Goal: Information Seeking & Learning: Learn about a topic

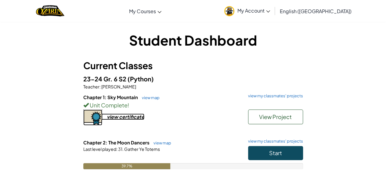
click at [131, 117] on div "view certificate" at bounding box center [126, 116] width 38 height 6
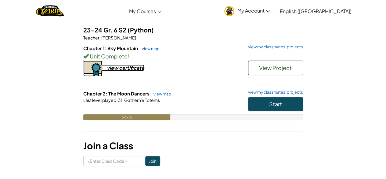
scroll to position [61, 0]
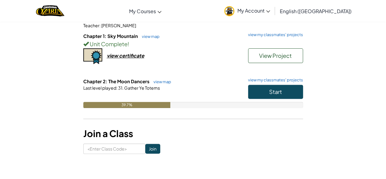
click at [95, 152] on div "Student Dashboard Current Classes 23-24 Gr. 6 S2 (Python) Teacher : Ms. Bruch C…" at bounding box center [193, 61] width 357 height 202
click at [95, 152] on input at bounding box center [114, 148] width 62 height 10
type input "NightBackSing"
click at [146, 150] on input "Join" at bounding box center [152, 149] width 15 height 10
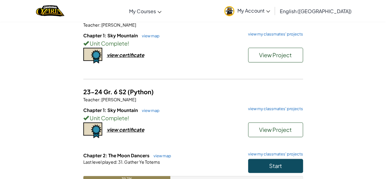
scroll to position [61, 0]
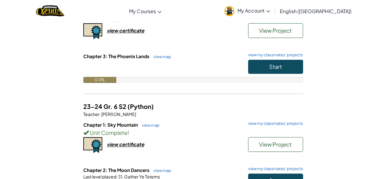
scroll to position [98, 0]
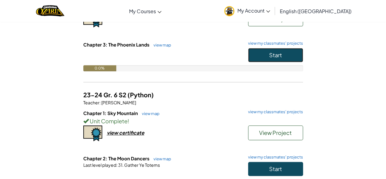
click at [258, 56] on button "Start" at bounding box center [275, 55] width 55 height 14
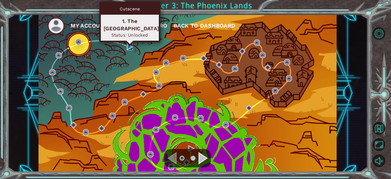
click at [128, 47] on img at bounding box center [130, 47] width 6 height 6
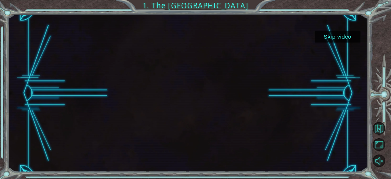
click at [351, 32] on button "Skip video" at bounding box center [338, 37] width 46 height 12
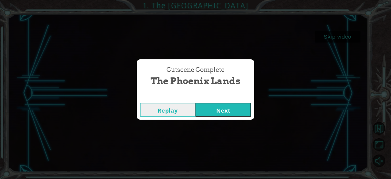
click at [213, 113] on button "Next" at bounding box center [223, 110] width 56 height 14
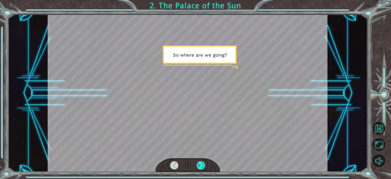
click at [202, 165] on div at bounding box center [201, 165] width 9 height 9
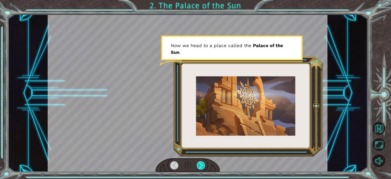
click at [202, 165] on div at bounding box center [201, 165] width 9 height 9
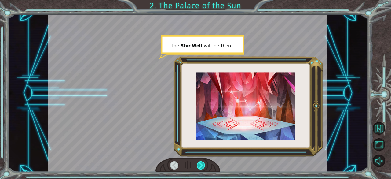
click at [202, 165] on div at bounding box center [201, 165] width 9 height 9
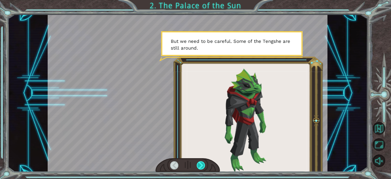
click at [202, 165] on div at bounding box center [201, 165] width 9 height 9
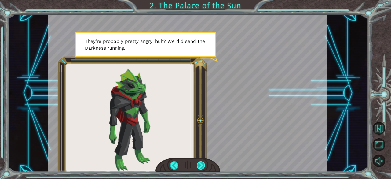
click at [202, 164] on div at bounding box center [201, 165] width 9 height 9
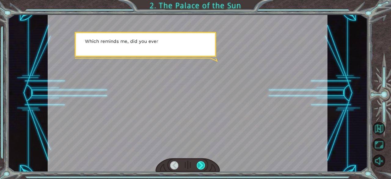
click at [201, 164] on div at bounding box center [201, 165] width 9 height 9
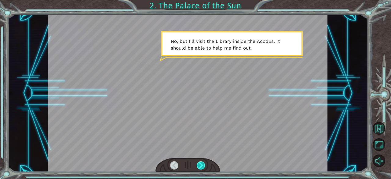
click at [202, 165] on div at bounding box center [201, 165] width 9 height 9
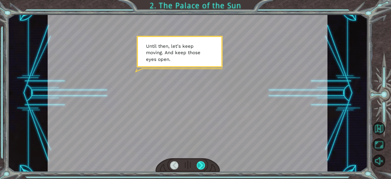
click at [202, 165] on div at bounding box center [201, 165] width 9 height 9
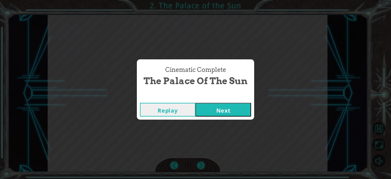
click at [220, 113] on button "Next" at bounding box center [223, 110] width 56 height 14
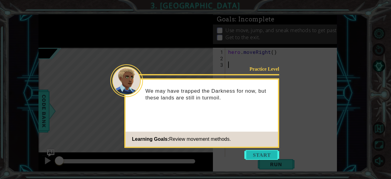
click at [251, 156] on button "Start" at bounding box center [261, 155] width 35 height 10
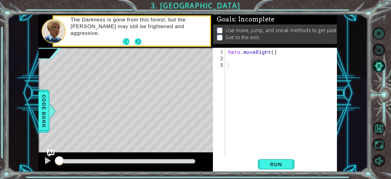
click at [138, 41] on button "Next" at bounding box center [138, 41] width 7 height 7
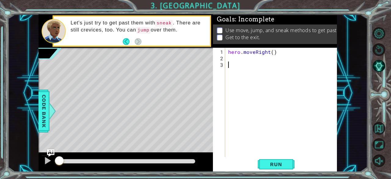
click at [271, 51] on div "hero . moveRight ( )" at bounding box center [283, 110] width 112 height 122
type textarea "hero.moveRight(1)"
click at [268, 54] on div "hero . moveRight ( 1 )" at bounding box center [283, 110] width 112 height 122
click at [290, 50] on div "hero . moveRight ( 1 )" at bounding box center [283, 110] width 112 height 122
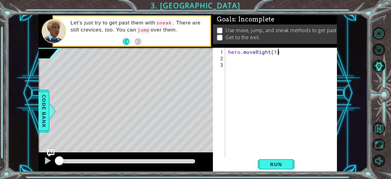
scroll to position [0, 0]
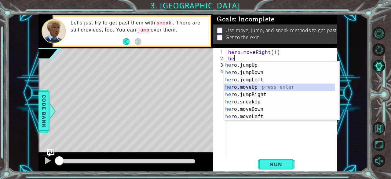
click at [260, 86] on div "he ro.jumpUp press enter he ro.jumpDown press enter he ro.jumpLeft press enter …" at bounding box center [279, 97] width 111 height 73
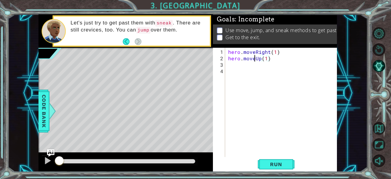
click at [255, 59] on div "hero . moveRight ( 1 ) hero . moveUp ( 1 )" at bounding box center [283, 110] width 112 height 122
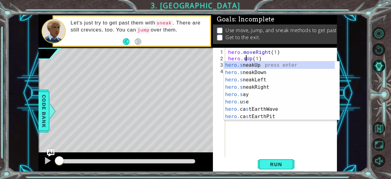
scroll to position [0, 1]
click at [252, 63] on div "hero.s neakUp press enter hero.s neakDown press enter hero.s neakLeft press ent…" at bounding box center [279, 97] width 111 height 73
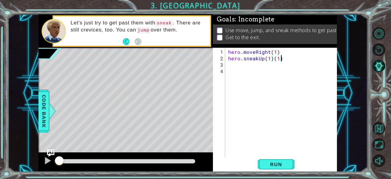
click at [285, 58] on div "hero . moveRight ( 1 ) hero . sneakUp ( 1 ) ( 1 )" at bounding box center [283, 110] width 112 height 122
click at [270, 59] on div "hero . moveRight ( 1 ) hero . sneakUp ( 1 )" at bounding box center [283, 110] width 112 height 122
type textarea "hero.sneakUp(5)"
click at [275, 59] on div "hero . moveRight ( 1 ) hero . sneakUp ( 5 )" at bounding box center [283, 110] width 112 height 122
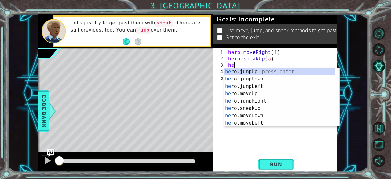
scroll to position [0, 0]
type textarea "hero"
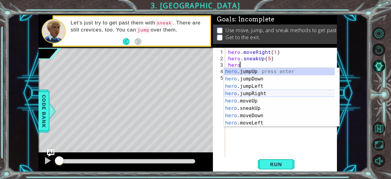
click at [263, 93] on div "hero .jumpUp press enter hero .jumpDown press enter hero .jumpLeft press enter …" at bounding box center [279, 104] width 111 height 73
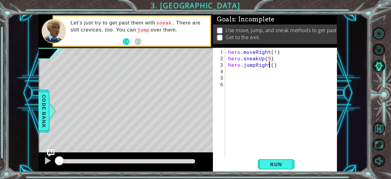
click at [269, 65] on div "hero . moveRight ( 1 ) hero . sneakUp ( 5 ) hero . jumpRight ( )" at bounding box center [283, 110] width 112 height 122
click at [272, 66] on div "hero . moveRight ( 1 ) hero . sneakUp ( 5 ) hero . jumpRight ( )" at bounding box center [283, 110] width 112 height 122
type textarea "hero.jumpRight(1)"
click at [265, 70] on div "hero . moveRight ( 1 ) hero . sneakUp ( 5 ) hero . jumpRight ( 1 )" at bounding box center [283, 110] width 112 height 122
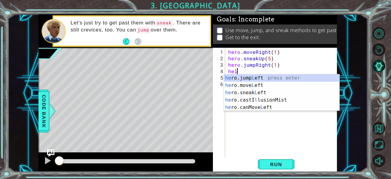
scroll to position [0, 0]
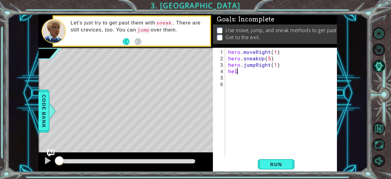
click at [265, 70] on div "hero . moveRight ( 1 ) hero . sneakUp ( 5 ) hero . jumpRight ( 1 ) hel" at bounding box center [283, 110] width 112 height 122
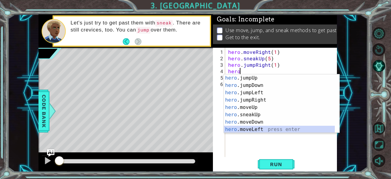
scroll to position [7, 0]
type textarea "hero.moveRight(1)"
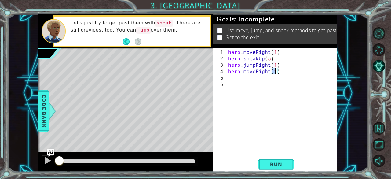
click at [286, 78] on div "hero . moveRight ( 1 ) hero . sneakUp ( 5 ) hero . jumpRight ( 1 ) hero . moveR…" at bounding box center [283, 110] width 112 height 122
click at [269, 165] on span "Run" at bounding box center [276, 164] width 24 height 6
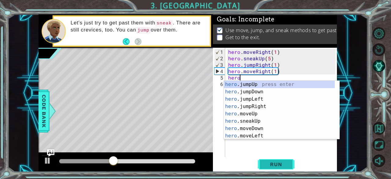
scroll to position [0, 0]
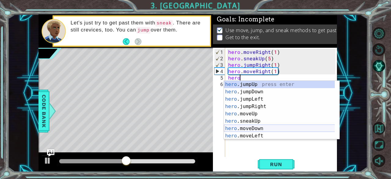
click at [256, 131] on div "hero .jumpUp press enter hero .jumpDown press enter hero .jumpLeft press enter …" at bounding box center [279, 117] width 111 height 73
type textarea "hero.moveDown(1)"
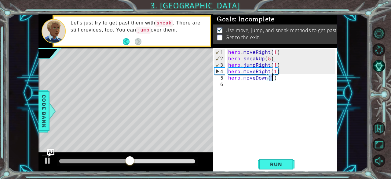
click at [282, 78] on div "hero . moveRight ( 1 ) hero . sneakUp ( 5 ) hero . jumpRight ( 1 ) hero . moveR…" at bounding box center [283, 110] width 112 height 122
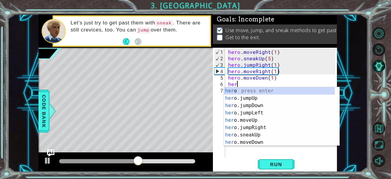
scroll to position [0, 0]
type textarea "hero"
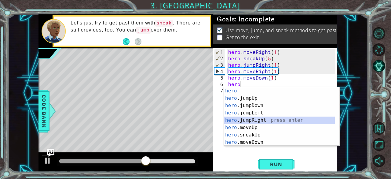
click at [257, 120] on div "hero press enter hero .jumpUp press enter hero .jumpDown press enter hero .jump…" at bounding box center [279, 123] width 111 height 73
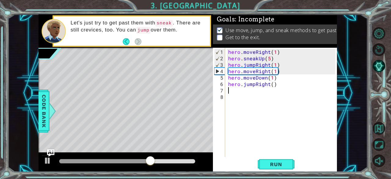
click at [273, 87] on div "hero . moveRight ( 1 ) hero . sneakUp ( 5 ) hero . jumpRight ( 1 ) hero . moveR…" at bounding box center [283, 110] width 112 height 122
click at [271, 83] on div "hero . moveRight ( 1 ) hero . sneakUp ( 5 ) hero . jumpRight ( 1 ) hero . moveR…" at bounding box center [283, 110] width 112 height 122
type textarea "hero.jumpRight(1)"
click at [285, 84] on div "hero . moveRight ( 1 ) hero . sneakUp ( 5 ) hero . jumpRight ( 1 ) hero . moveR…" at bounding box center [283, 110] width 112 height 122
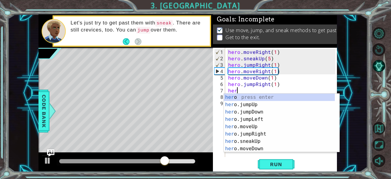
scroll to position [0, 0]
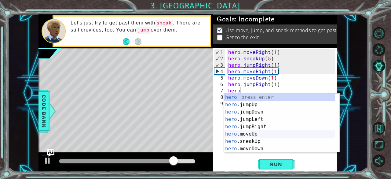
click at [260, 134] on div "hero press enter hero .jumpUp press enter hero .jumpDown press enter hero .jump…" at bounding box center [279, 129] width 111 height 73
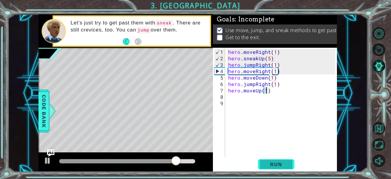
type textarea "hero.moveUp(1)"
click at [275, 166] on span "Run" at bounding box center [276, 164] width 24 height 6
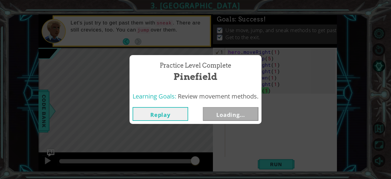
drag, startPoint x: 105, startPoint y: 160, endPoint x: 201, endPoint y: 168, distance: 96.2
click at [201, 168] on body "1 ההההההההההההההההההההההההההההההההההההההההההההההההההההההההההההההההההההההההההההה…" at bounding box center [195, 89] width 391 height 179
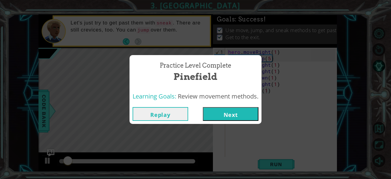
click at [228, 116] on button "Next" at bounding box center [231, 114] width 56 height 14
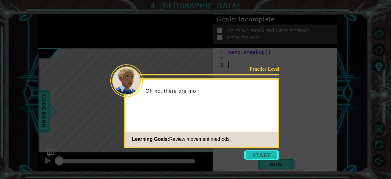
click at [261, 152] on button "Start" at bounding box center [261, 155] width 35 height 10
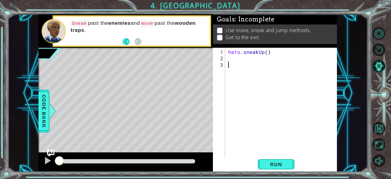
click at [264, 54] on div "hero . sneakUp ( )" at bounding box center [283, 110] width 112 height 122
type textarea "hero.sneakUp(1)"
click at [280, 51] on div "hero . sneakUp ( 1 )" at bounding box center [283, 110] width 112 height 122
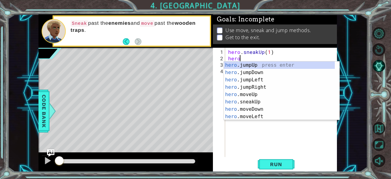
scroll to position [0, 1]
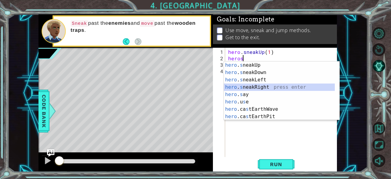
click at [264, 86] on div "hero . s neakUp press enter hero . s neakDown press enter hero . s neakLeft pre…" at bounding box center [279, 97] width 111 height 73
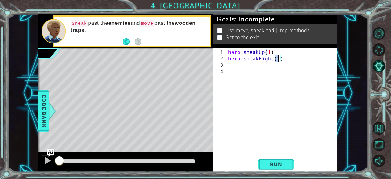
type textarea "hero.sneakRight(2)"
click at [292, 58] on div "hero . sneakUp ( 1 ) hero . sneakRight ( 2 )" at bounding box center [283, 110] width 112 height 122
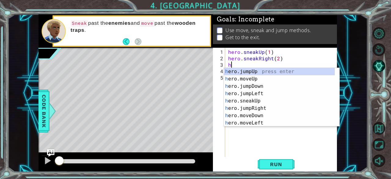
type textarea "her"
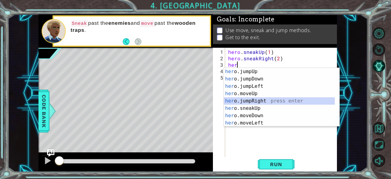
click at [264, 100] on div "her o.jumpUp press enter her o.jumpDown press enter her o.jumpLeft press enter …" at bounding box center [279, 104] width 111 height 73
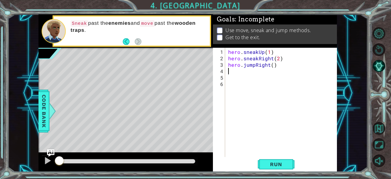
click at [271, 67] on div "hero . sneakUp ( 1 ) hero . sneakRight ( 2 ) hero . jumpRight ( )" at bounding box center [283, 110] width 112 height 122
click at [271, 63] on div "hero . sneakUp ( 1 ) hero . sneakRight ( 2 ) hero . jumpRight ( )" at bounding box center [283, 110] width 112 height 122
type textarea "hero.jumpRight(1)"
click at [285, 62] on div "hero . sneakUp ( 1 ) hero . sneakRight ( 2 ) hero . jumpRight ( 1 )" at bounding box center [283, 110] width 112 height 122
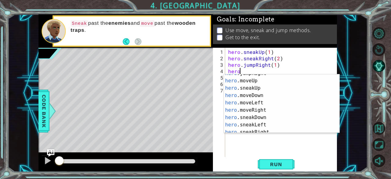
scroll to position [30, 0]
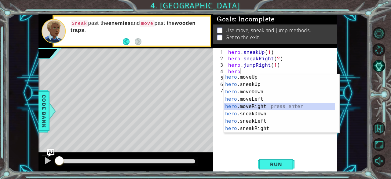
click at [261, 109] on div "hero .moveUp press enter hero .sneakUp press enter hero .moveDown press enter h…" at bounding box center [279, 109] width 111 height 73
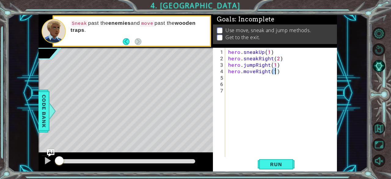
click at [255, 71] on div "hero . sneakUp ( 1 ) hero . sneakRight ( 2 ) hero . jumpRight ( 1 ) hero . move…" at bounding box center [283, 110] width 112 height 122
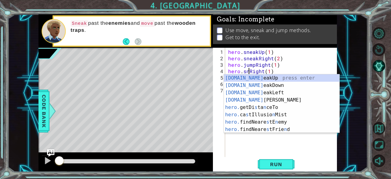
scroll to position [0, 1]
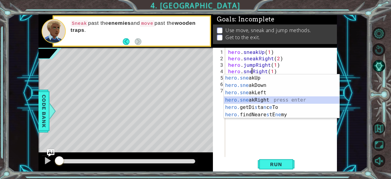
click at [266, 99] on div "hero.sne akUp press enter hero.sne akDown press enter hero.sne akLeft press ent…" at bounding box center [282, 103] width 116 height 59
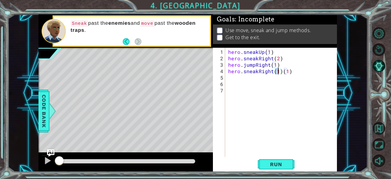
click at [297, 70] on div "hero . sneakUp ( 1 ) hero . sneakRight ( 2 ) hero . jumpRight ( 1 ) hero . snea…" at bounding box center [283, 110] width 112 height 122
click at [274, 72] on div "hero . sneakUp ( 1 ) hero . sneakRight ( 2 ) hero . jumpRight ( 1 ) hero . snea…" at bounding box center [283, 110] width 112 height 122
type textarea "hero.sneakRight(3)"
click at [289, 71] on div "hero . sneakUp ( 1 ) hero . sneakRight ( 2 ) hero . jumpRight ( 1 ) hero . snea…" at bounding box center [283, 110] width 112 height 122
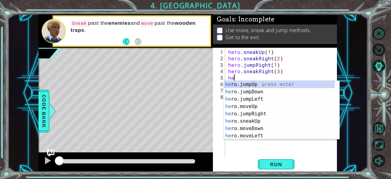
scroll to position [0, 0]
type textarea "heroj"
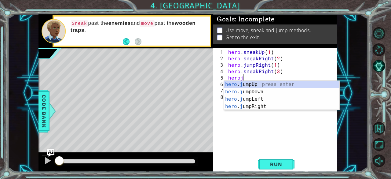
scroll to position [0, 1]
click at [244, 84] on div "hero . j umpUp press enter hero . j umpDown press enter hero . j umpLeft press …" at bounding box center [282, 103] width 116 height 44
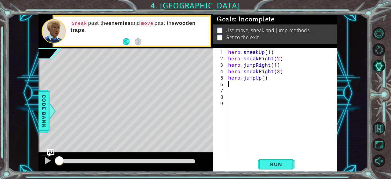
scroll to position [0, 0]
click at [269, 77] on div "hero . sneakUp ( 1 ) hero . sneakRight ( 2 ) hero . jumpRight ( 1 ) hero . snea…" at bounding box center [283, 110] width 112 height 122
type textarea "hero.jumpUp()"
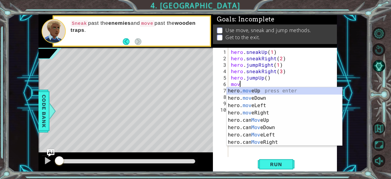
scroll to position [0, 0]
click at [266, 86] on div "hero . sneakUp ( 1 ) hero . sneakRight ( 2 ) hero . jumpRight ( 1 ) hero . snea…" at bounding box center [284, 110] width 109 height 122
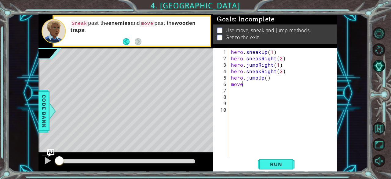
click at [249, 85] on div "hero . sneakUp ( 1 ) hero . sneakRight ( 2 ) hero . jumpRight ( 1 ) hero . snea…" at bounding box center [284, 110] width 109 height 122
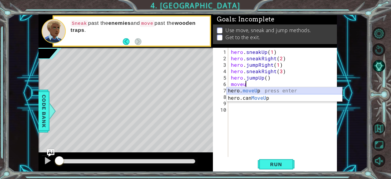
click at [250, 89] on div "hero. moveU p press enter hero.can MoveU p press enter" at bounding box center [285, 101] width 116 height 29
type textarea "hero.moveUp(1)"
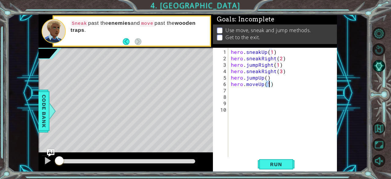
click at [255, 96] on div "hero . sneakUp ( 1 ) hero . sneakRight ( 2 ) hero . jumpRight ( 1 ) hero . snea…" at bounding box center [284, 110] width 109 height 122
click at [252, 92] on div "hero . sneakUp ( 1 ) hero . sneakRight ( 2 ) hero . jumpRight ( 1 ) hero . snea…" at bounding box center [284, 110] width 109 height 122
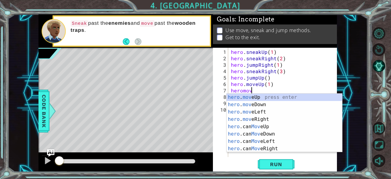
scroll to position [0, 1]
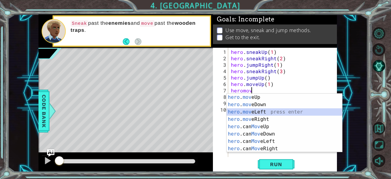
click at [260, 113] on div "hero . mov eUp press enter hero . mov eDown press enter hero . mov eLeft press …" at bounding box center [285, 129] width 116 height 73
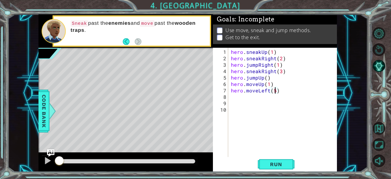
scroll to position [0, 2]
type textarea "hero.moveLeft(3)"
click at [280, 88] on div "hero . sneakUp ( 1 ) hero . sneakRight ( 2 ) hero . jumpRight ( 1 ) hero . snea…" at bounding box center [284, 110] width 109 height 122
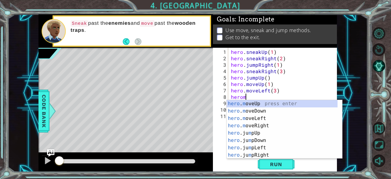
scroll to position [0, 1]
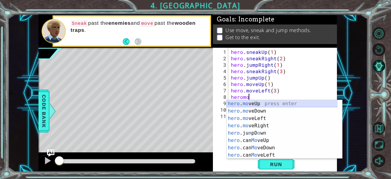
click at [257, 104] on div "hero . mo veUp press enter hero . mo veDown press enter hero . mo veLeft press …" at bounding box center [282, 136] width 111 height 73
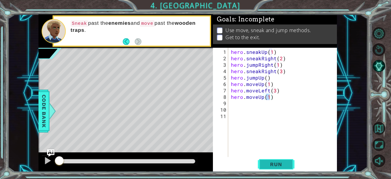
click at [282, 160] on button "Run" at bounding box center [276, 164] width 37 height 13
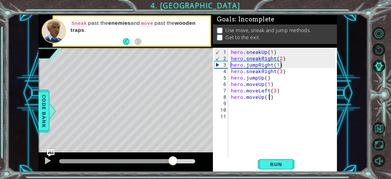
click at [173, 160] on div at bounding box center [127, 161] width 136 height 4
click at [280, 59] on div "hero . sneakUp ( 1 ) hero . sneakRight ( 2 ) hero . jumpRight ( 1 ) hero . snea…" at bounding box center [284, 110] width 109 height 122
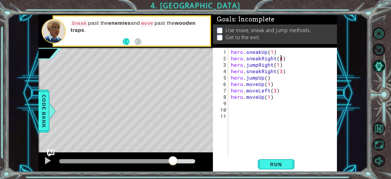
scroll to position [0, 3]
click at [275, 158] on button "Run" at bounding box center [276, 164] width 37 height 13
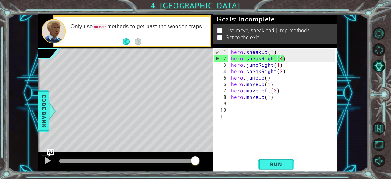
click at [280, 56] on div "hero . sneakUp ( 1 ) hero . sneakRight ( 4 ) hero . jumpRight ( 1 ) hero . snea…" at bounding box center [284, 110] width 109 height 122
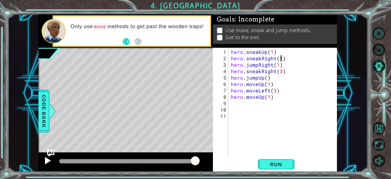
type textarea "hero.sneakRight(2)"
click at [42, 159] on button at bounding box center [48, 161] width 12 height 13
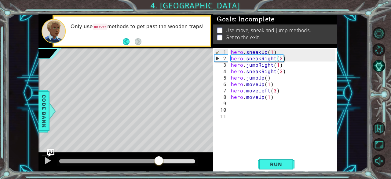
drag, startPoint x: 75, startPoint y: 159, endPoint x: 158, endPoint y: 165, distance: 83.9
click at [158, 165] on div at bounding box center [158, 160] width 11 height 11
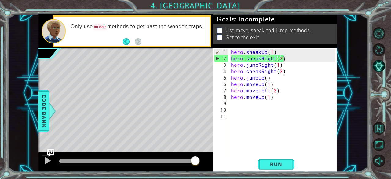
click at [291, 58] on div "hero . sneakUp ( 1 ) hero . sneakRight ( 2 ) hero . jumpRight ( 1 ) hero . snea…" at bounding box center [284, 110] width 109 height 122
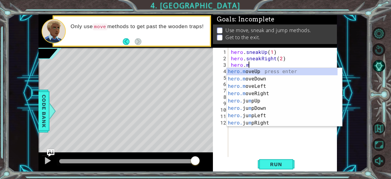
scroll to position [0, 1]
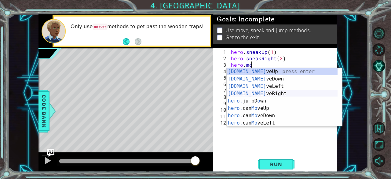
click at [265, 95] on div "[DOMAIN_NAME] veUp press enter [DOMAIN_NAME] veDown press enter [DOMAIN_NAME] v…" at bounding box center [282, 104] width 111 height 73
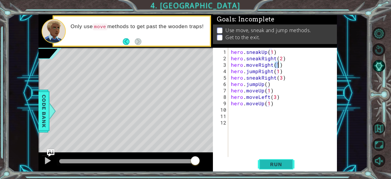
click at [271, 166] on span "Run" at bounding box center [276, 164] width 24 height 6
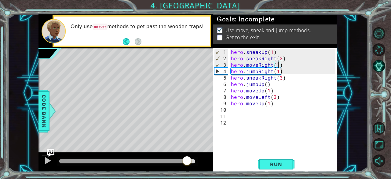
drag, startPoint x: 82, startPoint y: 158, endPoint x: 187, endPoint y: 157, distance: 105.1
click at [187, 157] on div at bounding box center [186, 160] width 11 height 11
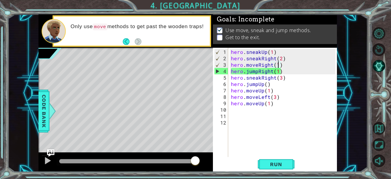
click at [278, 72] on div "hero . sneakUp ( 1 ) hero . sneakRight ( 2 ) hero . moveRight ( 1 ) hero . jump…" at bounding box center [284, 110] width 109 height 122
click at [280, 66] on div "hero . sneakUp ( 1 ) hero . sneakRight ( 2 ) hero . moveRight ( 1 ) hero . jump…" at bounding box center [284, 110] width 109 height 122
type textarea "hero.moveRight(1)"
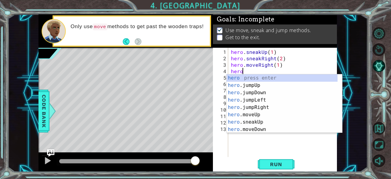
scroll to position [0, 1]
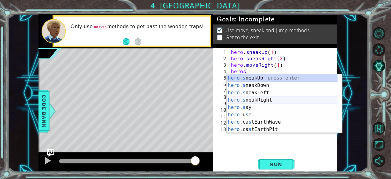
click at [271, 98] on div "hero . s neakUp press enter hero . s neakDown press enter hero . s neakLeft pre…" at bounding box center [282, 110] width 111 height 73
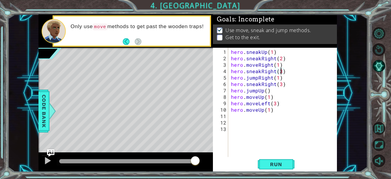
scroll to position [0, 3]
type textarea "hero.sneakRight(3)"
click at [274, 166] on span "Run" at bounding box center [276, 164] width 24 height 6
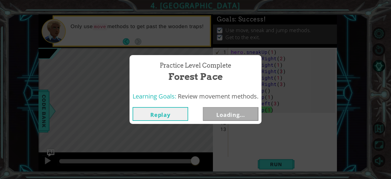
drag, startPoint x: 67, startPoint y: 159, endPoint x: 209, endPoint y: 161, distance: 141.7
click at [209, 161] on body "1 ההההההההההההההההההההההההההההההההההההההההההההההההההההההההההההההההההההההההההההה…" at bounding box center [195, 89] width 391 height 179
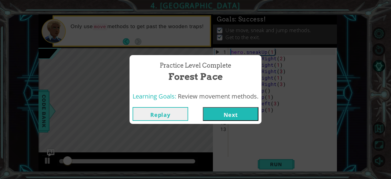
click at [220, 113] on button "Next" at bounding box center [231, 114] width 56 height 14
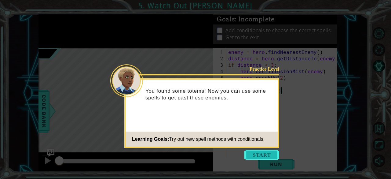
click at [253, 155] on button "Start" at bounding box center [261, 155] width 35 height 10
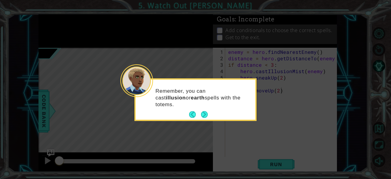
click at [202, 115] on button "Next" at bounding box center [204, 114] width 7 height 7
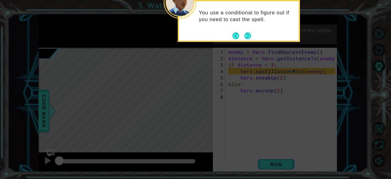
drag, startPoint x: 248, startPoint y: 33, endPoint x: 241, endPoint y: 30, distance: 7.1
click at [241, 30] on div "You use a conditional to figure out if you need to cast the spell." at bounding box center [239, 19] width 120 height 31
click at [247, 36] on button "Next" at bounding box center [247, 35] width 7 height 7
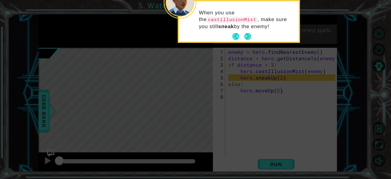
drag, startPoint x: 250, startPoint y: 37, endPoint x: 247, endPoint y: 31, distance: 7.2
click at [247, 31] on div "When you use the castillusionMist , make sure you still sneak by the enemy!" at bounding box center [239, 23] width 120 height 38
click at [247, 35] on button "Next" at bounding box center [247, 36] width 7 height 7
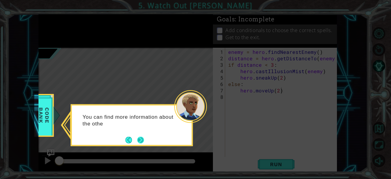
click at [139, 138] on button "Next" at bounding box center [140, 139] width 7 height 7
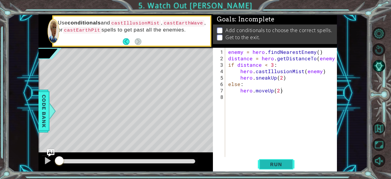
click at [274, 164] on span "Run" at bounding box center [276, 164] width 24 height 6
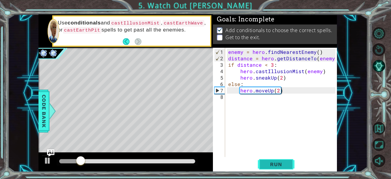
click at [274, 164] on span "Run" at bounding box center [276, 164] width 24 height 6
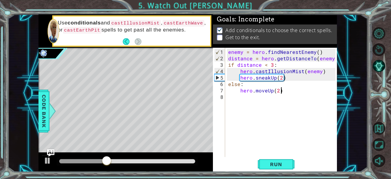
click at [277, 88] on div "enemy = hero . findNearestEnemy ( ) distance = hero . getDistanceTo ( enemy ) i…" at bounding box center [283, 110] width 112 height 122
type textarea "hero.moveUp(5)"
click at [275, 165] on span "Run" at bounding box center [276, 164] width 24 height 6
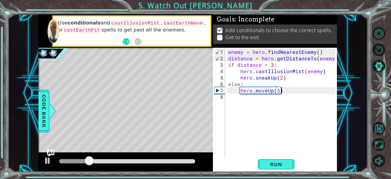
click at [282, 92] on div "enemy = hero . findNearestEnemy ( ) distance = hero . getDistanceTo ( enemy ) i…" at bounding box center [283, 110] width 112 height 122
click at [286, 92] on div "enemy = hero . findNearestEnemy ( ) distance = hero . getDistanceTo ( enemy ) i…" at bounding box center [283, 110] width 112 height 122
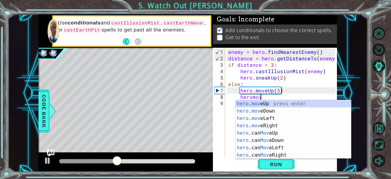
scroll to position [0, 2]
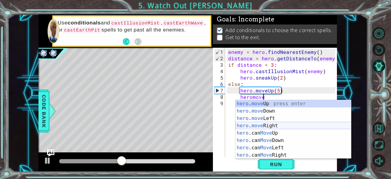
click at [276, 125] on div "hero . move Up press enter hero . move Down press enter hero . move Left press …" at bounding box center [293, 136] width 116 height 73
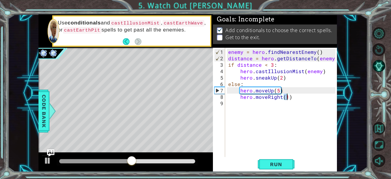
scroll to position [0, 3]
type textarea "hero.moveRight(1)"
click at [276, 165] on span "Run" at bounding box center [276, 164] width 24 height 6
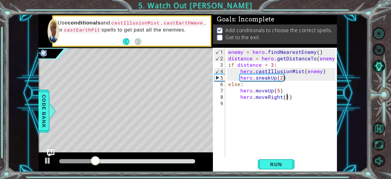
click at [278, 114] on div "enemy = hero . findNearestEnemy ( ) distance = hero . getDistanceTo ( enemy ) i…" at bounding box center [283, 110] width 112 height 122
click at [288, 77] on div "enemy = hero . findNearestEnemy ( ) distance = hero . getDistanceTo ( enemy ) i…" at bounding box center [283, 110] width 112 height 122
type textarea "hero.sneakUp(2)"
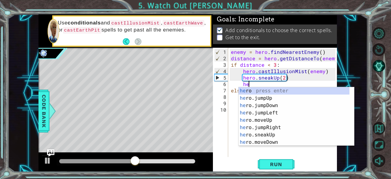
scroll to position [0, 1]
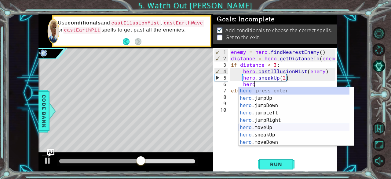
click at [275, 126] on div "hero press enter hero .jumpUp press enter hero .jumpDown press enter hero .jump…" at bounding box center [294, 123] width 111 height 73
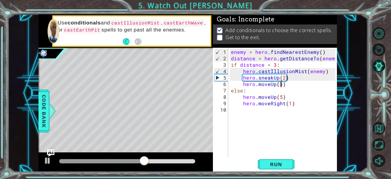
scroll to position [0, 3]
click at [284, 163] on span "Run" at bounding box center [276, 164] width 24 height 6
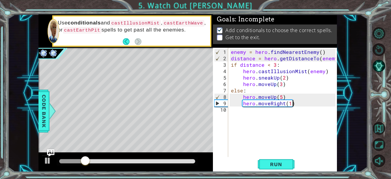
click at [307, 104] on div "enemy = hero . findNearestEnemy ( ) distance = hero . getDistanceTo ( enemy ) i…" at bounding box center [284, 110] width 109 height 122
click at [327, 73] on div "enemy = hero . findNearestEnemy ( ) distance = hero . getDistanceTo ( enemy ) i…" at bounding box center [284, 110] width 109 height 122
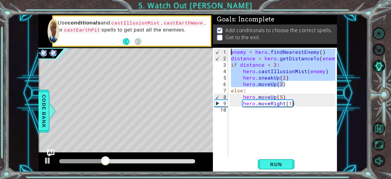
drag, startPoint x: 286, startPoint y: 86, endPoint x: 229, endPoint y: 47, distance: 68.7
click at [229, 47] on div "Goals : Incomplete Add conditionals to choose the correct spells. Get to the ex…" at bounding box center [275, 92] width 124 height 157
type textarea "enemy = hero.findNearestEnemy() distance = hero.getDistanceTo(enemy)"
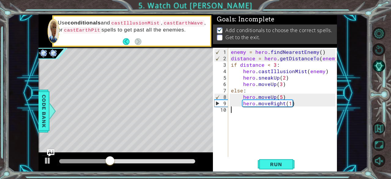
click at [245, 110] on div "enemy = hero . findNearestEnemy ( ) distance = hero . getDistanceTo ( enemy ) i…" at bounding box center [284, 110] width 109 height 122
paste textarea "hero.moveUp(3)"
type textarea "hero.moveUp(3)"
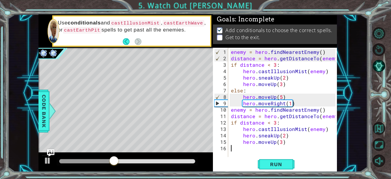
click at [232, 154] on div "enemy = hero . findNearestEnemy ( ) distance = hero . getDistanceTo ( enemy ) i…" at bounding box center [284, 110] width 109 height 122
click at [281, 165] on span "Run" at bounding box center [276, 164] width 24 height 6
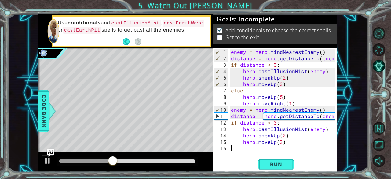
click at [264, 99] on div "enemy = hero . findNearestEnemy ( ) distance = hero . getDistanceTo ( enemy ) i…" at bounding box center [284, 110] width 109 height 122
click at [286, 102] on div "enemy = hero . findNearestEnemy ( ) distance = hero . getDistanceTo ( enemy ) i…" at bounding box center [284, 110] width 109 height 122
click at [268, 170] on button "Run" at bounding box center [276, 164] width 37 height 13
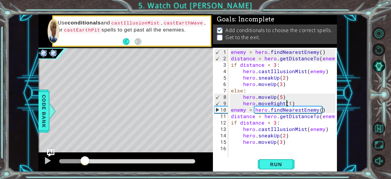
drag, startPoint x: 69, startPoint y: 159, endPoint x: 87, endPoint y: 158, distance: 17.5
click at [87, 158] on div at bounding box center [84, 160] width 11 height 11
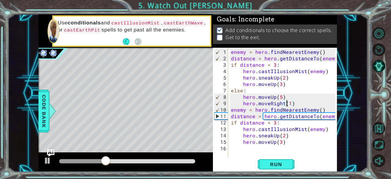
click at [287, 141] on div "enemy = hero . findNearestEnemy ( ) distance = hero . getDistanceTo ( enemy ) i…" at bounding box center [284, 110] width 109 height 122
type textarea "hero.moveUp(3)"
type textarea "else:"
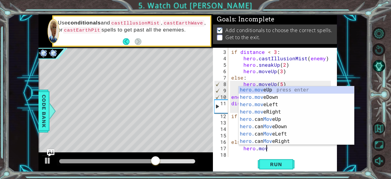
scroll to position [0, 2]
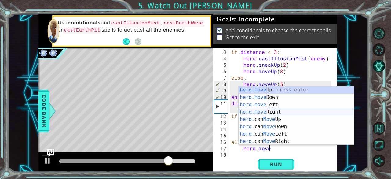
click at [276, 114] on div "hero.move Up press enter hero.move Down press enter hero.move Left press enter …" at bounding box center [297, 122] width 116 height 73
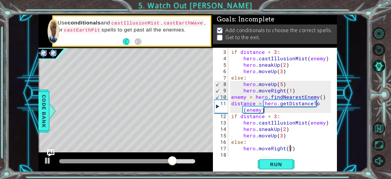
scroll to position [0, 3]
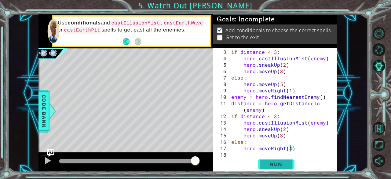
click at [282, 165] on span "Run" at bounding box center [276, 164] width 24 height 6
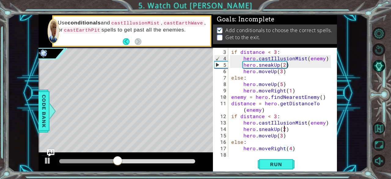
click at [283, 130] on div "if distance < 3 : hero . castIllusionMist ( enemy ) hero . sneakUp ( 2 ) hero .…" at bounding box center [282, 110] width 104 height 122
click at [282, 137] on div "if distance < 3 : hero . castIllusionMist ( enemy ) hero . sneakUp ( 2 ) hero .…" at bounding box center [282, 110] width 104 height 122
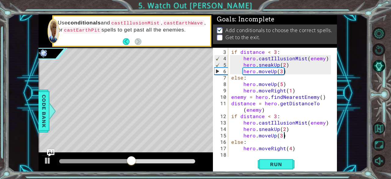
click at [285, 136] on div "if distance < 3 : hero . castIllusionMist ( enemy ) hero . sneakUp ( 2 ) hero .…" at bounding box center [282, 110] width 104 height 122
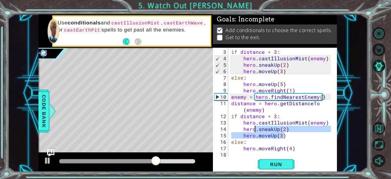
drag, startPoint x: 285, startPoint y: 136, endPoint x: 255, endPoint y: 130, distance: 30.5
click at [255, 130] on div "if distance < 3 : hero . castIllusionMist ( enemy ) hero . sneakUp ( 2 ) hero .…" at bounding box center [282, 110] width 104 height 122
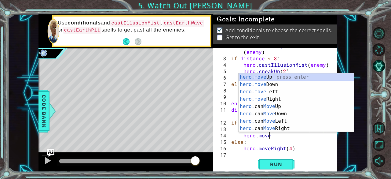
scroll to position [0, 2]
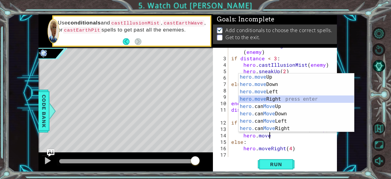
click at [274, 99] on div "hero.move Up press enter hero.move Down press enter hero.move Left press enter …" at bounding box center [297, 109] width 116 height 73
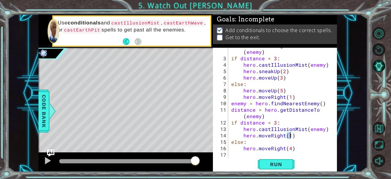
scroll to position [0, 3]
click at [288, 166] on span "Run" at bounding box center [276, 164] width 24 height 6
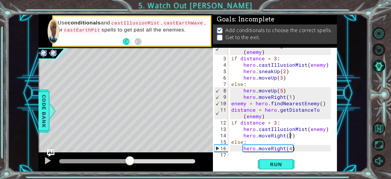
drag, startPoint x: 78, startPoint y: 160, endPoint x: 133, endPoint y: 160, distance: 55.3
click at [133, 160] on div at bounding box center [129, 160] width 11 height 11
click at [299, 149] on div "distance = hero . getDistanceTo ( enemy ) if distance < 3 : hero . castIllusion…" at bounding box center [282, 106] width 104 height 128
type textarea "hero.moveRight(4)"
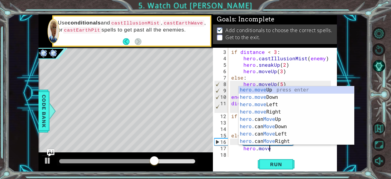
scroll to position [0, 2]
click at [276, 94] on div "hero.move Up press enter hero.move Down press enter hero.move Left press enter …" at bounding box center [297, 122] width 116 height 73
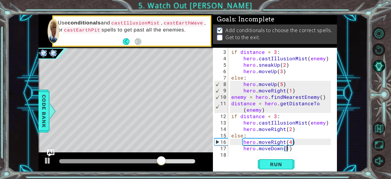
scroll to position [0, 3]
click at [294, 149] on div "if distance < 3 : hero . castIllusionMist ( enemy ) hero . sneakUp ( 2 ) hero .…" at bounding box center [282, 110] width 104 height 122
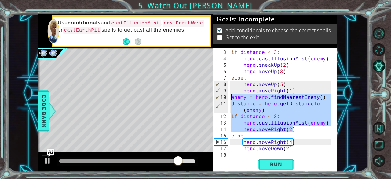
drag, startPoint x: 294, startPoint y: 130, endPoint x: 230, endPoint y: 97, distance: 71.7
click at [230, 97] on div "if distance < 3 : hero . castIllusionMist ( enemy ) hero . sneakUp ( 2 ) hero .…" at bounding box center [282, 110] width 104 height 122
type textarea "enemy = hero.findNearestEnemy() distance = hero.getDistanceTo(enemy)"
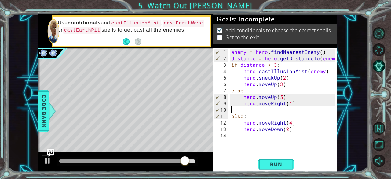
scroll to position [0, 0]
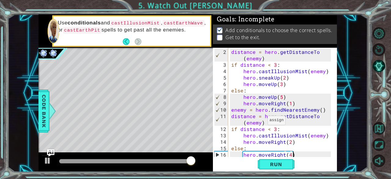
type textarea "hero.moveDown(2)"
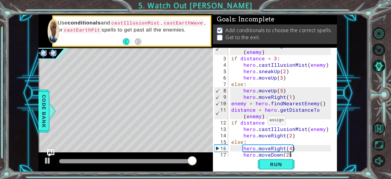
scroll to position [19, 0]
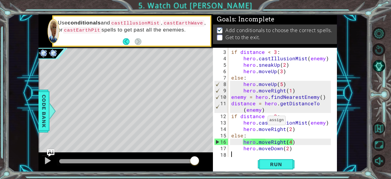
paste textarea "hero.moveRight(2)"
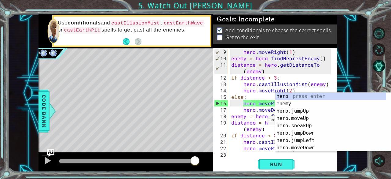
scroll to position [57, 0]
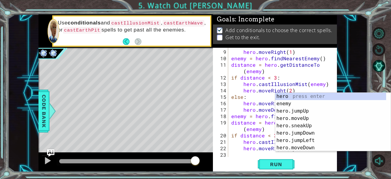
click at [195, 114] on div "Level Map" at bounding box center [179, 138] width 282 height 180
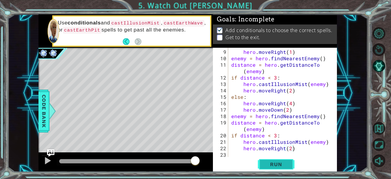
click at [272, 163] on span "Run" at bounding box center [276, 164] width 24 height 6
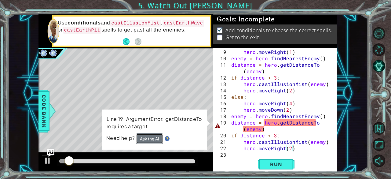
click at [151, 137] on button "Ask the AI" at bounding box center [149, 138] width 27 height 10
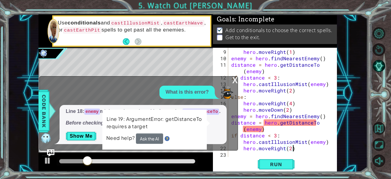
click at [290, 144] on div "hero . moveRight ( 1 ) enemy = hero . findNearestEnemy ( ) distance = hero . ge…" at bounding box center [282, 110] width 104 height 122
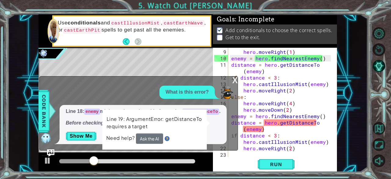
drag, startPoint x: 191, startPoint y: 88, endPoint x: 189, endPoint y: 72, distance: 15.4
click at [189, 72] on div "1 2 3 4 5 6 7 8 9 enemy = hero . findNearestEn emy ( ) distance = hero . getDis…" at bounding box center [187, 92] width 298 height 157
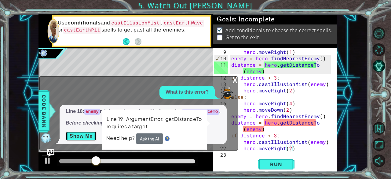
click at [86, 138] on button "Show Me" at bounding box center [81, 136] width 31 height 10
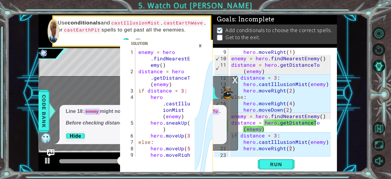
click at [198, 44] on div "×" at bounding box center [199, 45] width 9 height 10
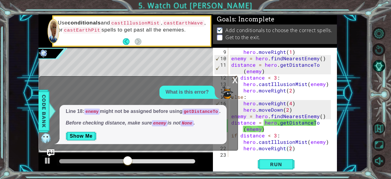
click at [213, 95] on div "What is this error?" at bounding box center [186, 92] width 55 height 13
click at [237, 81] on div "x" at bounding box center [234, 79] width 5 height 6
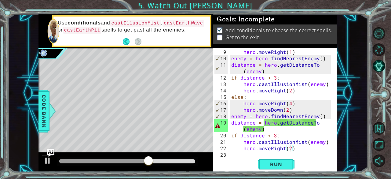
click at [259, 129] on div "hero . moveRight ( 1 ) enemy = hero . findNearestEnemy ( ) distance = hero . ge…" at bounding box center [282, 110] width 104 height 122
click at [260, 129] on div "hero . moveRight ( 1 ) enemy = hero . findNearestEnemy ( ) distance = hero . ge…" at bounding box center [282, 110] width 104 height 122
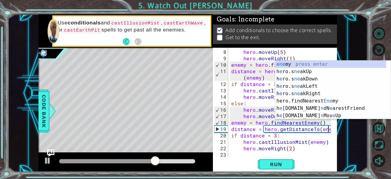
scroll to position [51, 0]
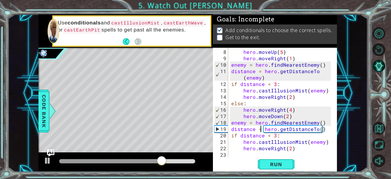
click at [260, 129] on div "hero . moveUp ( 5 ) hero . moveRight ( 1 ) enemy = hero . findNearestEnemy ( ) …" at bounding box center [282, 110] width 104 height 122
drag, startPoint x: 279, startPoint y: 167, endPoint x: 272, endPoint y: 159, distance: 11.0
click at [272, 159] on button "Run" at bounding box center [276, 164] width 37 height 13
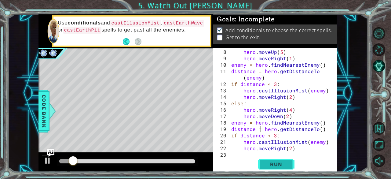
click at [272, 159] on button "Run" at bounding box center [276, 164] width 37 height 13
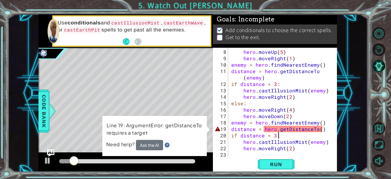
click at [318, 132] on div "hero . moveUp ( 5 ) hero . moveRight ( 1 ) enemy = hero . findNearestEnemy ( ) …" at bounding box center [282, 110] width 104 height 122
click at [318, 130] on div "hero . moveUp ( 5 ) hero . moveRight ( 1 ) enemy = hero . findNearestEnemy ( ) …" at bounding box center [282, 110] width 104 height 122
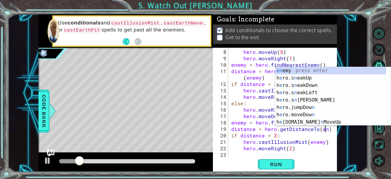
scroll to position [0, 6]
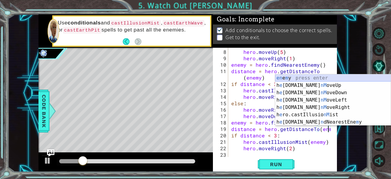
click at [293, 78] on div "en e m y press enter h e [DOMAIN_NAME] nM oveUp press enter h e [DOMAIN_NAME] n…" at bounding box center [333, 107] width 116 height 66
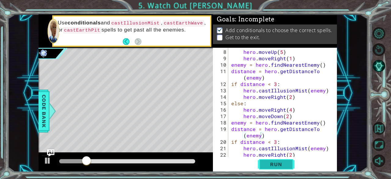
click at [275, 166] on span "Run" at bounding box center [276, 164] width 24 height 6
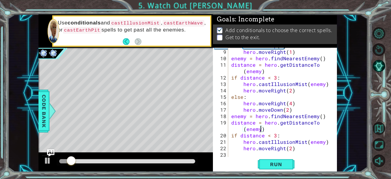
click at [304, 147] on div "hero . moveUp ( 5 ) hero . moveRight ( 1 ) enemy = hero . findNearestEnemy ( ) …" at bounding box center [282, 103] width 104 height 122
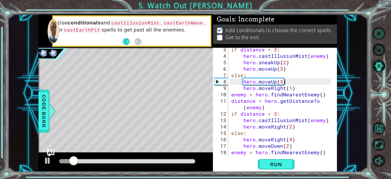
scroll to position [0, 0]
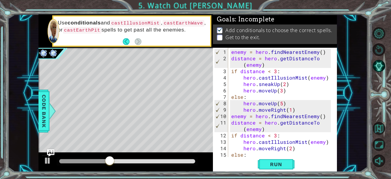
click at [303, 147] on div "enemy = hero . findNearestEnemy ( ) distance = hero . getDistanceTo ( enemy ) i…" at bounding box center [282, 110] width 104 height 122
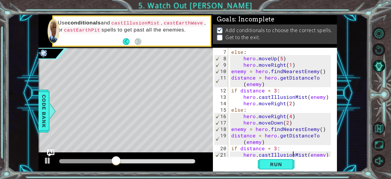
type textarea "hero.moveRight(2)"
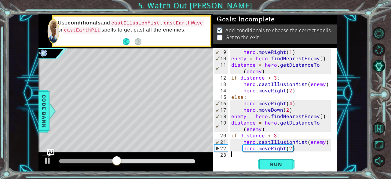
scroll to position [57, 0]
click at [293, 149] on div "hero . moveRight ( 1 ) enemy = hero . findNearestEnemy ( ) distance = hero . ge…" at bounding box center [282, 110] width 104 height 122
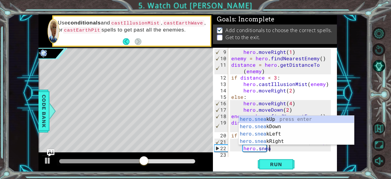
scroll to position [0, 2]
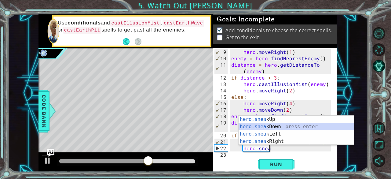
click at [275, 125] on div "hero.snea kUp press enter hero.snea kDown press enter hero.snea kLeft press ent…" at bounding box center [297, 137] width 116 height 44
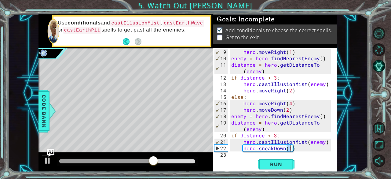
scroll to position [0, 3]
type textarea "hero.sneakDown(3)"
click at [285, 162] on span "Run" at bounding box center [276, 164] width 24 height 6
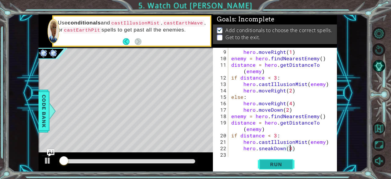
click at [285, 162] on span "Run" at bounding box center [276, 164] width 24 height 6
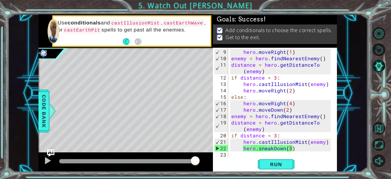
drag, startPoint x: 66, startPoint y: 157, endPoint x: 195, endPoint y: 163, distance: 129.6
click at [195, 163] on body "1 2 3 4 5 6 7 8 9 enemy = hero . findNearestEn emy ( ) distance = hero . getDis…" at bounding box center [195, 89] width 391 height 179
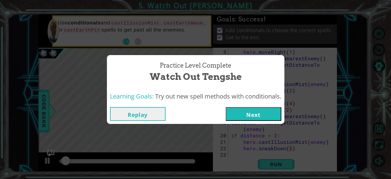
click at [249, 115] on button "Next" at bounding box center [254, 114] width 56 height 14
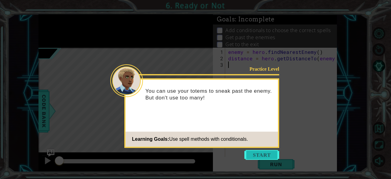
click at [265, 153] on button "Start" at bounding box center [261, 155] width 35 height 10
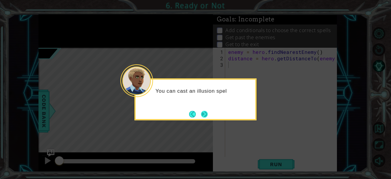
click at [205, 116] on button "Next" at bounding box center [204, 114] width 7 height 7
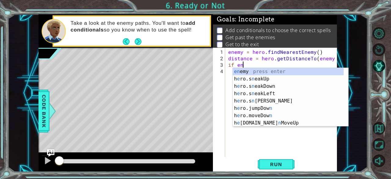
scroll to position [0, 1]
click at [239, 71] on div "en emy press enter h e ro.s n eakUp press enter h e ro.s n eakDown press enter …" at bounding box center [288, 104] width 111 height 73
type textarea "if enemy"
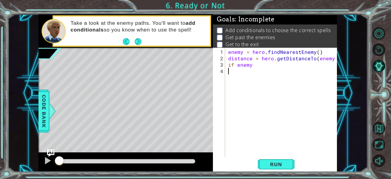
click at [245, 77] on div "enemy = hero . findNearestEnemy ( ) distance = hero . getDistanceTo ( enemy ) i…" at bounding box center [283, 110] width 112 height 122
type textarea "<"
type textarea "if enemy < 3"
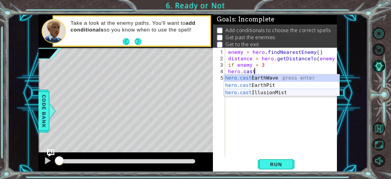
click at [268, 91] on div "hero.cast EarthWave press enter hero.cast EarthPit press enter hero.cast Illusi…" at bounding box center [282, 92] width 116 height 37
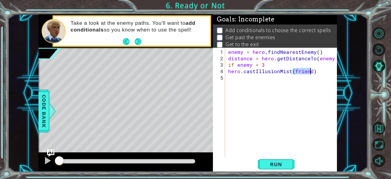
type textarea "hero.castIllusionMist()"
click at [270, 169] on button "Run" at bounding box center [276, 164] width 37 height 13
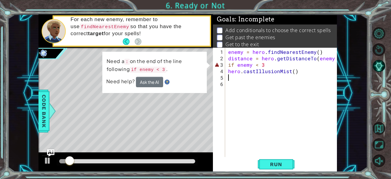
click at [234, 61] on div "enemy = hero . findNearestEnemy ( ) distance = hero . getDistanceTo ( enemy ) i…" at bounding box center [283, 110] width 112 height 122
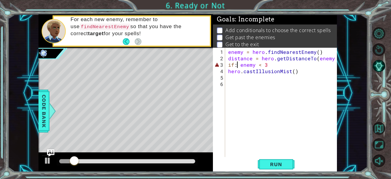
scroll to position [0, 1]
drag, startPoint x: 274, startPoint y: 162, endPoint x: 272, endPoint y: 159, distance: 3.6
click at [272, 159] on button "Run" at bounding box center [276, 164] width 37 height 13
click at [268, 67] on div "enemy = hero . findNearestEnemy ( ) distance = hero . getDistanceTo ( enemy ) i…" at bounding box center [283, 110] width 112 height 122
type textarea "if enemy < 3:"
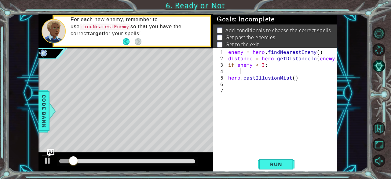
scroll to position [0, 0]
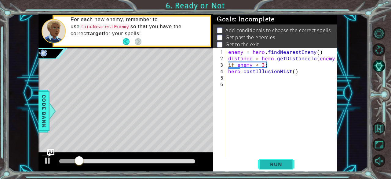
click at [274, 168] on button "Run" at bounding box center [276, 164] width 37 height 13
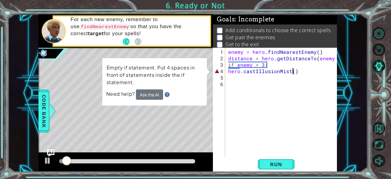
click at [293, 71] on div "enemy = hero . findNearestEnemy ( ) distance = hero . getDistanceTo ( enemy ) i…" at bounding box center [283, 110] width 112 height 122
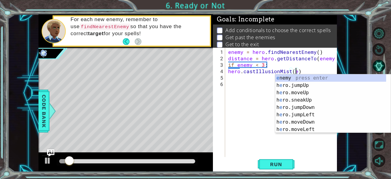
scroll to position [0, 4]
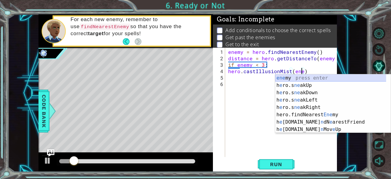
click at [293, 78] on div "ene my press enter h e ro.s ne akUp press enter h e ro.s ne akDown press enter …" at bounding box center [330, 110] width 111 height 73
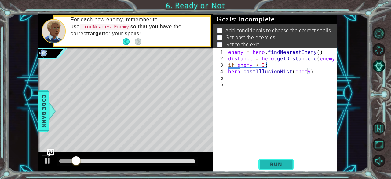
click at [269, 162] on span "Run" at bounding box center [276, 164] width 24 height 6
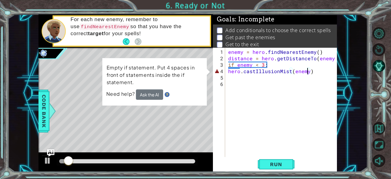
click at [227, 68] on div "enemy = hero . findNearestEnemy ( ) distance = hero . getDistanceTo ( enemy ) i…" at bounding box center [283, 110] width 112 height 122
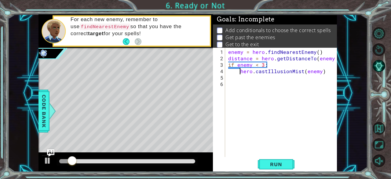
type textarea "hero.castIllusionMist(enemy)"
click at [268, 158] on button "Run" at bounding box center [276, 164] width 37 height 13
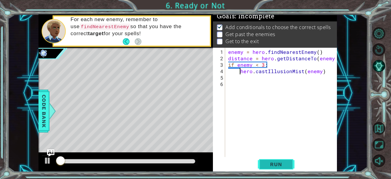
scroll to position [5, 0]
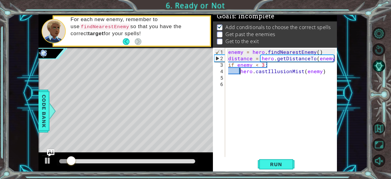
click at [326, 72] on div "enemy = hero . findNearestEnemy ( ) distance = hero . getDistanceTo ( enemy ) i…" at bounding box center [283, 110] width 112 height 122
type textarea "else:"
type textarea "m"
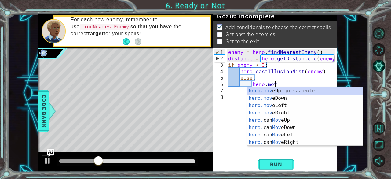
scroll to position [0, 2]
click at [279, 90] on div "hero.move Up press enter hero.move Down press enter hero.move Left press enter …" at bounding box center [305, 123] width 116 height 73
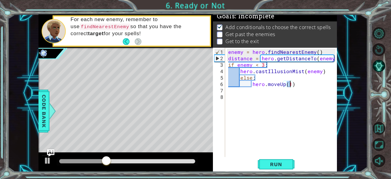
type textarea "hero.moveUp(2)"
click at [297, 85] on div "enemy = hero . findNearestEnemy ( ) distance = hero . getDistanceTo ( enemy ) i…" at bounding box center [283, 110] width 112 height 122
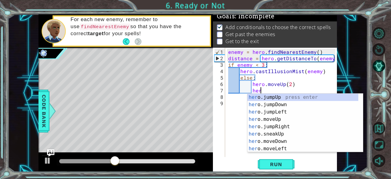
type textarea "hero"
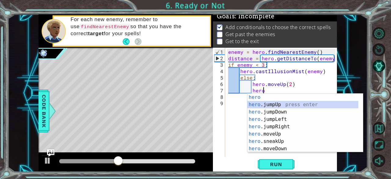
click at [282, 103] on div "hero press enter hero .jumpUp press enter hero .jumpDown press enter hero .jump…" at bounding box center [302, 129] width 111 height 73
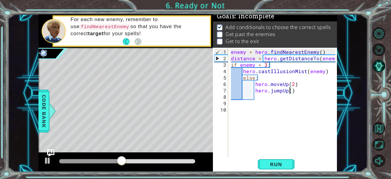
click at [289, 90] on div "enemy = hero . findNearestEnemy ( ) distance = hero . getDistanceTo ( enemy ) i…" at bounding box center [284, 110] width 109 height 122
type textarea "hero.jumpUp(1)"
click at [299, 92] on div "enemy = hero . findNearestEnemy ( ) distance = hero . getDistanceTo ( enemy ) i…" at bounding box center [284, 110] width 109 height 122
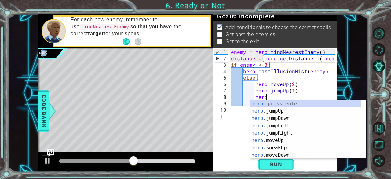
scroll to position [0, 2]
click at [285, 142] on div "hero press enter hero .jumpUp press enter hero .jumpDown press enter hero .jump…" at bounding box center [305, 136] width 111 height 73
type textarea "hero.moveUp(1)"
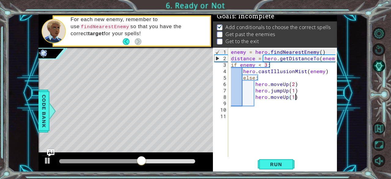
click at [299, 95] on div "enemy = hero . findNearestEnemy ( ) distance = hero . getDistanceTo ( enemy ) i…" at bounding box center [284, 110] width 109 height 122
type textarea "hero.moveUp(1)"
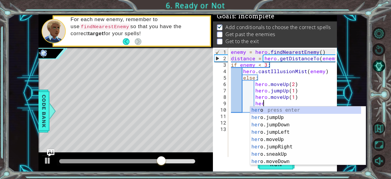
type textarea "hero"
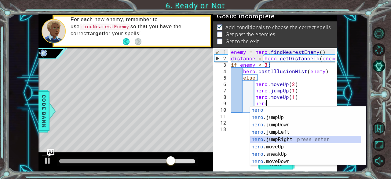
click at [286, 137] on div "hero press enter hero .jumpUp press enter hero .jumpDown press enter hero .jump…" at bounding box center [305, 142] width 111 height 73
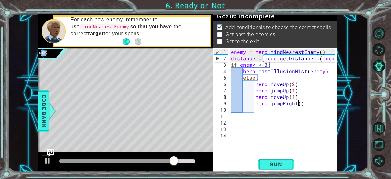
click at [299, 103] on div "enemy = hero . findNearestEnemy ( ) distance = hero . getDistanceTo ( enemy ) i…" at bounding box center [284, 110] width 109 height 122
type textarea "hero.jumpRight(1)"
click at [304, 101] on div "enemy = hero . findNearestEnemy ( ) distance = hero . getDistanceTo ( enemy ) i…" at bounding box center [284, 110] width 109 height 122
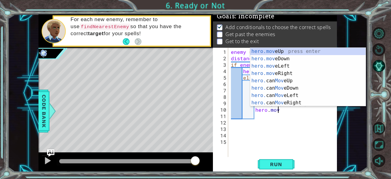
scroll to position [0, 3]
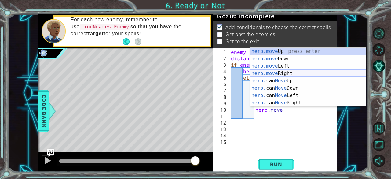
click at [288, 72] on div "hero.move Up press enter hero.move Down press enter hero.move Left press enter …" at bounding box center [308, 84] width 116 height 73
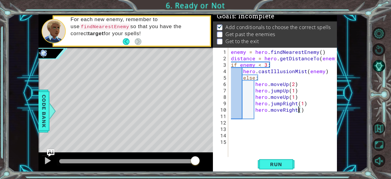
scroll to position [0, 4]
click at [280, 163] on span "Run" at bounding box center [276, 164] width 24 height 6
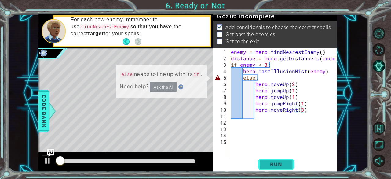
click at [280, 163] on span "Run" at bounding box center [276, 164] width 24 height 6
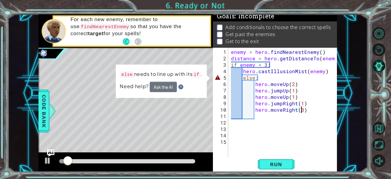
click at [241, 76] on div "enemy = hero . findNearestEnemy ( ) distance = hero . getDistanceTo ( enemy ) i…" at bounding box center [284, 110] width 109 height 122
type textarea "else:"
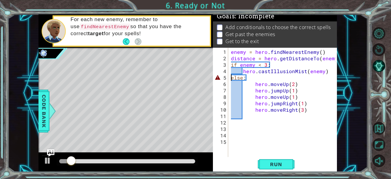
scroll to position [0, 1]
click at [263, 160] on button "Run" at bounding box center [276, 164] width 37 height 13
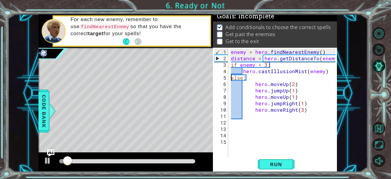
click at [307, 112] on div "enemy = hero . findNearestEnemy ( ) distance = hero . getDistanceTo ( enemy ) i…" at bounding box center [284, 110] width 109 height 122
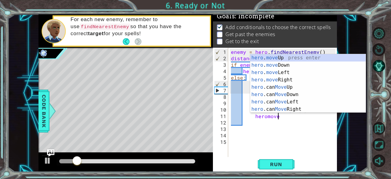
scroll to position [0, 2]
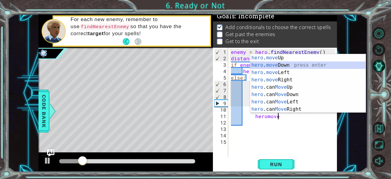
click at [273, 66] on div "hero . move Up press enter hero . move Down press enter hero . move Left press …" at bounding box center [308, 90] width 116 height 73
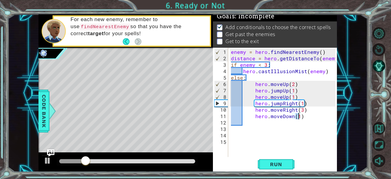
click at [311, 118] on div "enemy = hero . findNearestEnemy ( ) distance = hero . getDistanceTo ( enemy ) i…" at bounding box center [284, 110] width 109 height 122
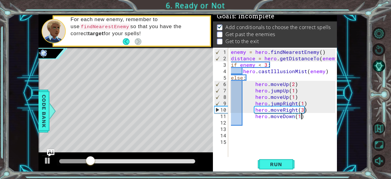
click at [285, 95] on div "1 ההההההההההההההההההההההההההההההההההההההההההההההההההההההההההההההההההההההההההההה…" at bounding box center [187, 92] width 298 height 157
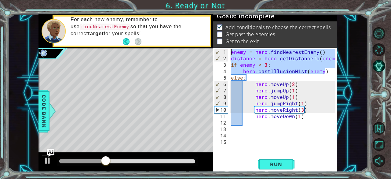
drag, startPoint x: 326, startPoint y: 71, endPoint x: 227, endPoint y: 48, distance: 100.8
click at [227, 48] on div "hero.moveDown(1) 1 2 3 4 5 6 7 8 9 10 11 12 13 14 15 enemy = hero . findNearest…" at bounding box center [274, 102] width 123 height 109
type textarea "enemy = hero.findNearestEnemy() distance = hero.getDistanceTo(enemy)"
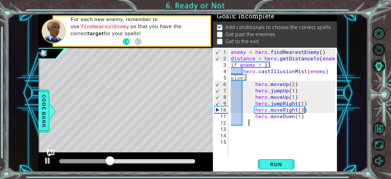
click at [248, 124] on div "enemy = hero . findNearestEnemy ( ) distance = hero . getDistanceTo ( enemy ) i…" at bounding box center [284, 110] width 109 height 122
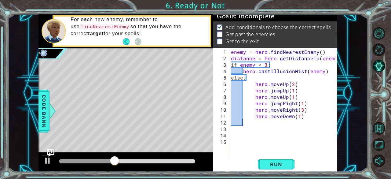
scroll to position [0, 0]
paste textarea "hero.castIllusionMist(enemy)"
type textarea "hero.castIllusionMist(enemy)"
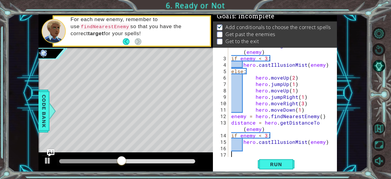
scroll to position [19, 0]
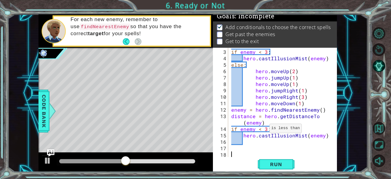
type textarea "if enemy < 3:"
drag, startPoint x: 263, startPoint y: 127, endPoint x: 264, endPoint y: 141, distance: 13.9
click at [264, 141] on div "if enemy < 3 : hero . castIllusionMist ( enemy ) else : hero . moveUp ( 2 ) her…" at bounding box center [282, 110] width 104 height 122
click at [266, 132] on div "if enemy < 3 : hero . castIllusionMist ( enemy ) else : hero . moveUp ( 2 ) her…" at bounding box center [282, 110] width 104 height 122
click at [266, 129] on div "if enemy < 3 : hero . castIllusionMist ( enemy ) else : hero . moveUp ( 2 ) her…" at bounding box center [282, 110] width 104 height 122
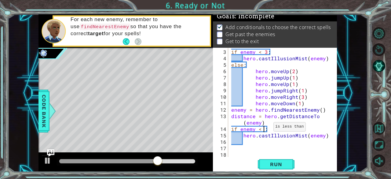
type textarea "if enemy < 3:"
click at [263, 141] on div "if enemy < 3 : hero . castIllusionMist ( enemy ) else : hero . moveUp ( 2 ) her…" at bounding box center [282, 110] width 104 height 122
type textarea "else:"
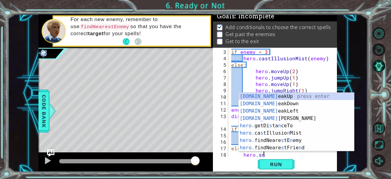
scroll to position [0, 2]
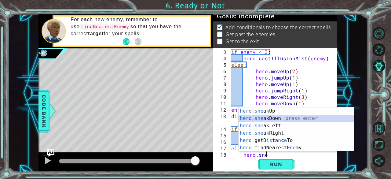
click at [280, 116] on div "hero.sne akUp press enter hero.sne akDown press enter hero.sne akLeft press ent…" at bounding box center [297, 136] width 116 height 59
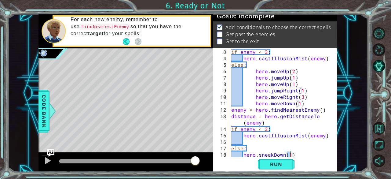
scroll to position [0, 3]
click at [274, 163] on span "Run" at bounding box center [276, 164] width 24 height 6
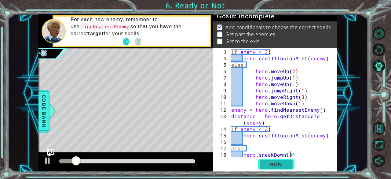
click at [274, 163] on span "Run" at bounding box center [276, 164] width 24 height 6
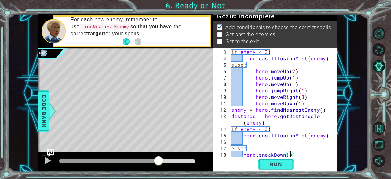
drag, startPoint x: 78, startPoint y: 162, endPoint x: 159, endPoint y: 160, distance: 80.6
click at [159, 160] on div at bounding box center [158, 160] width 11 height 11
click at [266, 129] on div "if enemy < 3 : hero . castIllusionMist ( enemy ) else : hero . moveUp ( 2 ) her…" at bounding box center [282, 110] width 104 height 122
click at [260, 162] on button "Run" at bounding box center [276, 164] width 37 height 13
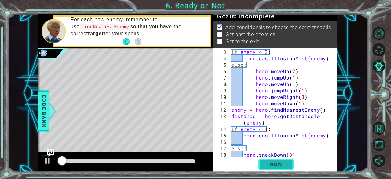
click at [260, 162] on button "Run" at bounding box center [276, 164] width 37 height 13
click at [260, 161] on button "Run" at bounding box center [276, 164] width 37 height 13
click at [259, 161] on button "Run" at bounding box center [276, 164] width 37 height 13
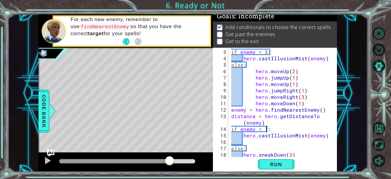
drag, startPoint x: 74, startPoint y: 156, endPoint x: 170, endPoint y: 155, distance: 96.2
click at [170, 155] on div at bounding box center [125, 162] width 174 height 20
click at [280, 162] on span "Run" at bounding box center [276, 164] width 24 height 6
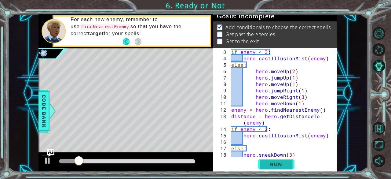
click at [259, 170] on button "Run" at bounding box center [276, 164] width 37 height 13
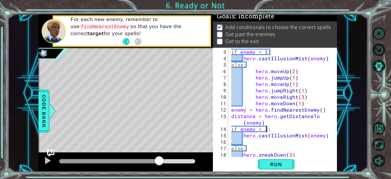
drag, startPoint x: 71, startPoint y: 159, endPoint x: 159, endPoint y: 162, distance: 88.6
click at [159, 162] on div at bounding box center [159, 160] width 11 height 11
click at [260, 127] on div "if enemy < 3 : hero . castIllusionMist ( enemy ) else : hero . moveUp ( 2 ) her…" at bounding box center [282, 110] width 104 height 122
click at [270, 160] on button "Run" at bounding box center [276, 164] width 37 height 13
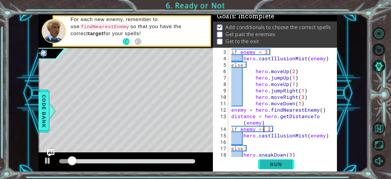
type textarea "if enemy == 2:"
click at [274, 163] on span "Run" at bounding box center [276, 164] width 24 height 6
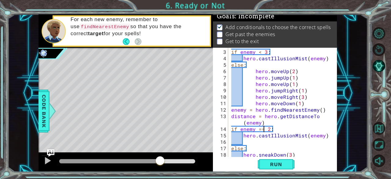
drag, startPoint x: 97, startPoint y: 159, endPoint x: 160, endPoint y: 154, distance: 62.8
click at [160, 154] on div at bounding box center [125, 162] width 174 height 20
click at [250, 140] on div "if enemy < 3 : hero . castIllusionMist ( enemy ) else : hero . moveUp ( 2 ) her…" at bounding box center [282, 110] width 104 height 122
type textarea "hero.sneakDown(3)"
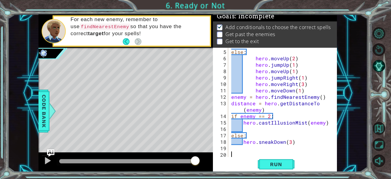
scroll to position [32, 0]
click at [268, 116] on div "else : hero . moveUp ( 2 ) hero . jumpUp ( 1 ) hero . moveUp ( 1 ) hero . jumpR…" at bounding box center [282, 110] width 104 height 122
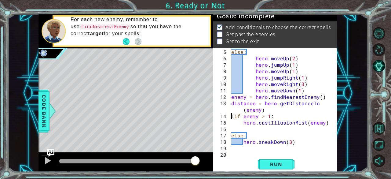
click at [232, 116] on div "else : hero . moveUp ( 2 ) hero . jumpUp ( 1 ) hero . moveUp ( 1 ) hero . jumpR…" at bounding box center [282, 110] width 104 height 122
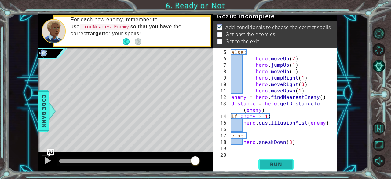
click at [286, 165] on span "Run" at bounding box center [276, 164] width 24 height 6
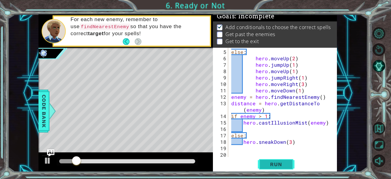
click at [286, 165] on span "Run" at bounding box center [276, 164] width 24 height 6
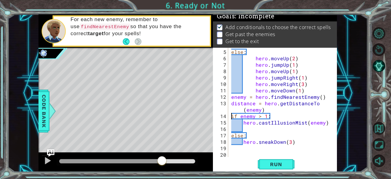
drag, startPoint x: 70, startPoint y: 159, endPoint x: 162, endPoint y: 162, distance: 92.0
click at [162, 162] on div at bounding box center [161, 160] width 11 height 11
click at [277, 132] on div "else : hero . moveUp ( 2 ) hero . jumpUp ( 1 ) hero . moveUp ( 1 ) hero . jumpR…" at bounding box center [282, 110] width 104 height 122
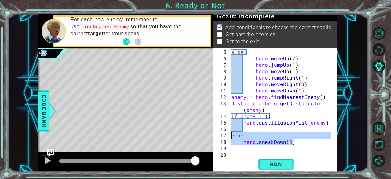
drag, startPoint x: 294, startPoint y: 143, endPoint x: 231, endPoint y: 135, distance: 62.8
click at [231, 135] on div "else : hero . moveUp ( 2 ) hero . jumpUp ( 1 ) hero . moveUp ( 1 ) hero . jumpR…" at bounding box center [282, 110] width 104 height 122
type textarea "else: hero.sneakDown(3)"
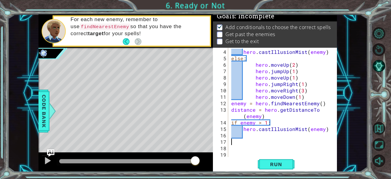
scroll to position [26, 0]
click at [231, 135] on div "hero . castIllusionMist ( enemy ) else : hero . moveUp ( 2 ) hero . jumpUp ( 1 …" at bounding box center [282, 110] width 104 height 122
click at [253, 131] on div "hero . castIllusionMist ( enemy ) else : hero . moveUp ( 2 ) hero . jumpUp ( 1 …" at bounding box center [282, 110] width 104 height 122
click at [267, 173] on div "1 ההההההההההההההההההההההההההההההההההההההההההההההההההההההההההההההההההההההההההההה…" at bounding box center [195, 89] width 391 height 179
click at [266, 170] on button "Run" at bounding box center [276, 164] width 37 height 13
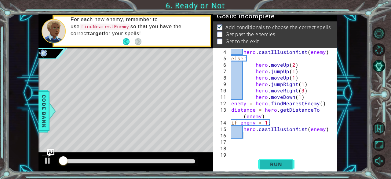
click at [266, 170] on button "Run" at bounding box center [276, 164] width 37 height 13
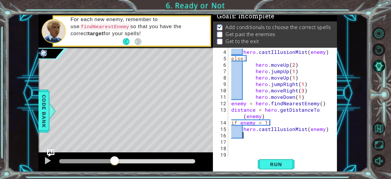
drag, startPoint x: 60, startPoint y: 156, endPoint x: 115, endPoint y: 157, distance: 55.3
click at [115, 157] on div at bounding box center [114, 160] width 11 height 11
drag, startPoint x: 271, startPoint y: 142, endPoint x: 277, endPoint y: 138, distance: 6.7
click at [277, 138] on div "hero . castIllusionMist ( enemy ) else : hero . moveUp ( 2 ) hero . jumpUp ( 1 …" at bounding box center [282, 110] width 104 height 122
click at [304, 128] on div "hero . castIllusionMist ( enemy ) else : hero . moveUp ( 2 ) hero . jumpUp ( 1 …" at bounding box center [282, 110] width 104 height 122
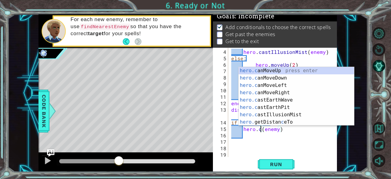
scroll to position [0, 2]
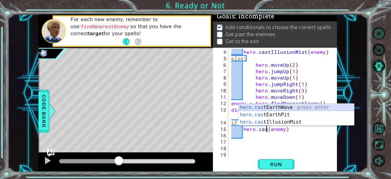
click at [287, 106] on div "hero.cas tEarthWave press enter hero.cas tEarthPit press enter hero.cas tIllusi…" at bounding box center [297, 122] width 116 height 37
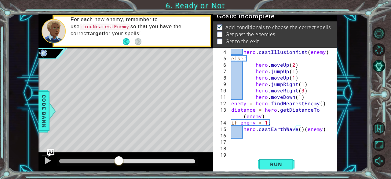
click at [297, 130] on div "hero . castIllusionMist ( enemy ) else : hero . moveUp ( 2 ) hero . jumpUp ( 1 …" at bounding box center [282, 110] width 104 height 122
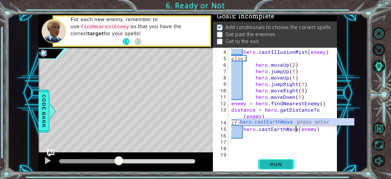
type textarea "hero.castEarthWave(enemy)"
click at [284, 163] on span "Run" at bounding box center [276, 164] width 24 height 6
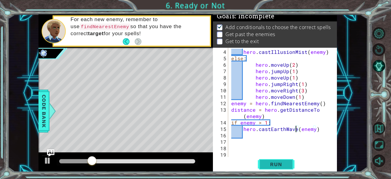
click at [270, 166] on span "Run" at bounding box center [276, 164] width 24 height 6
drag, startPoint x: 63, startPoint y: 160, endPoint x: 147, endPoint y: 158, distance: 84.6
click at [147, 158] on div at bounding box center [146, 160] width 11 height 11
click at [260, 134] on div "hero . castIllusionMist ( enemy ) else : hero . moveUp ( 2 ) hero . jumpUp ( 1 …" at bounding box center [282, 110] width 104 height 122
